Goal: Information Seeking & Learning: Learn about a topic

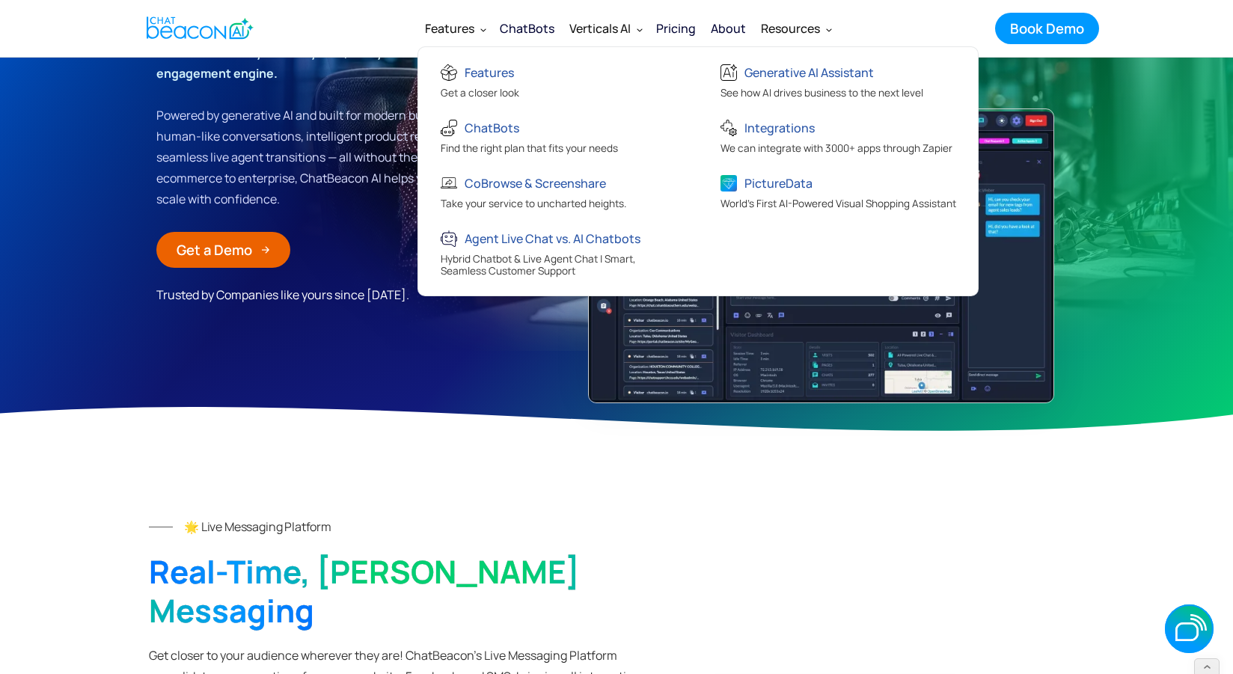
scroll to position [108, 0]
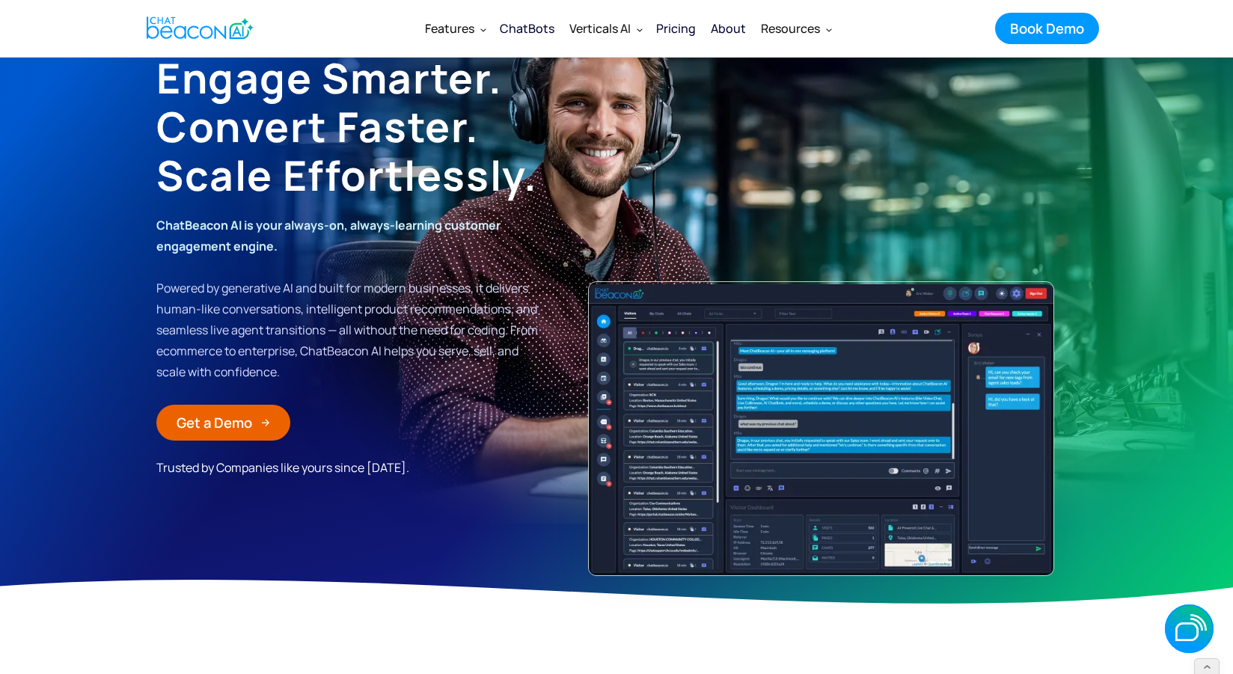
click at [522, 28] on div "ChatBots" at bounding box center [527, 28] width 55 height 21
